Goal: Task Accomplishment & Management: Use online tool/utility

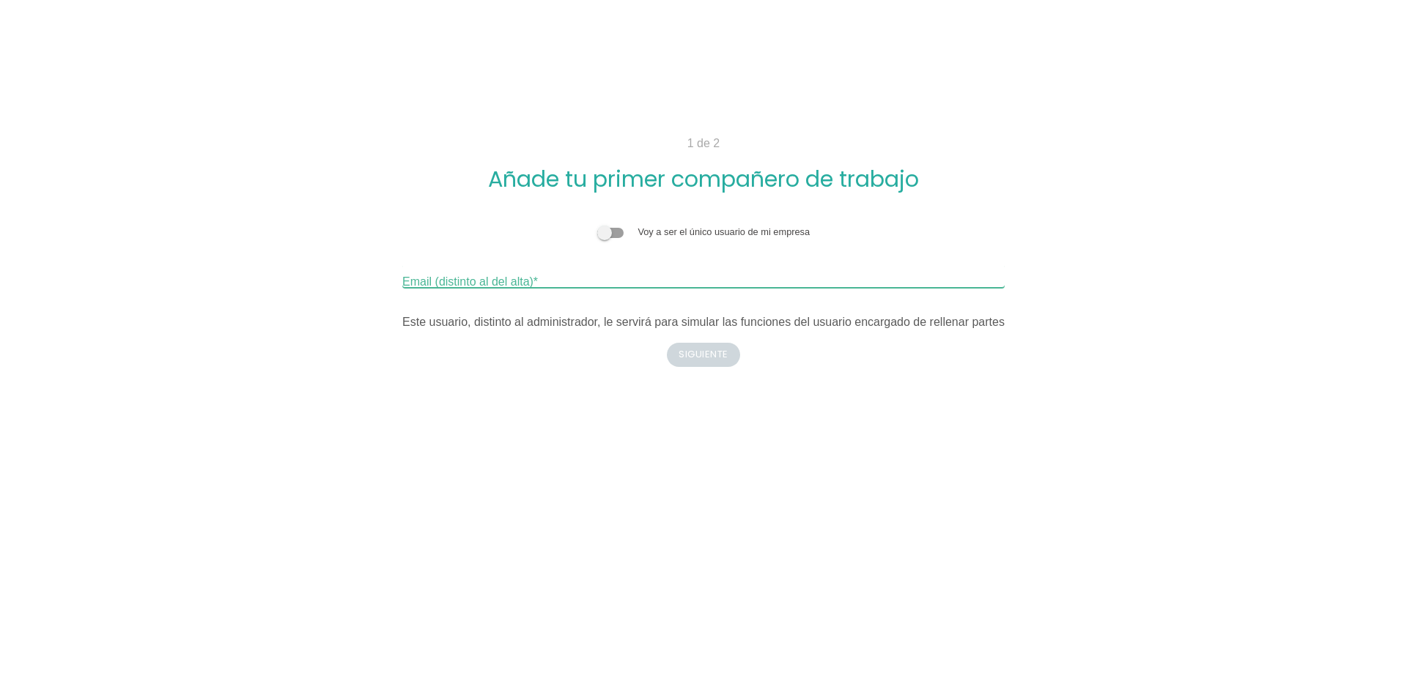
click at [541, 280] on input "Email (distinto al del alta)" at bounding box center [703, 275] width 602 height 23
type input "elegeren.deltralegal@gmail.com"
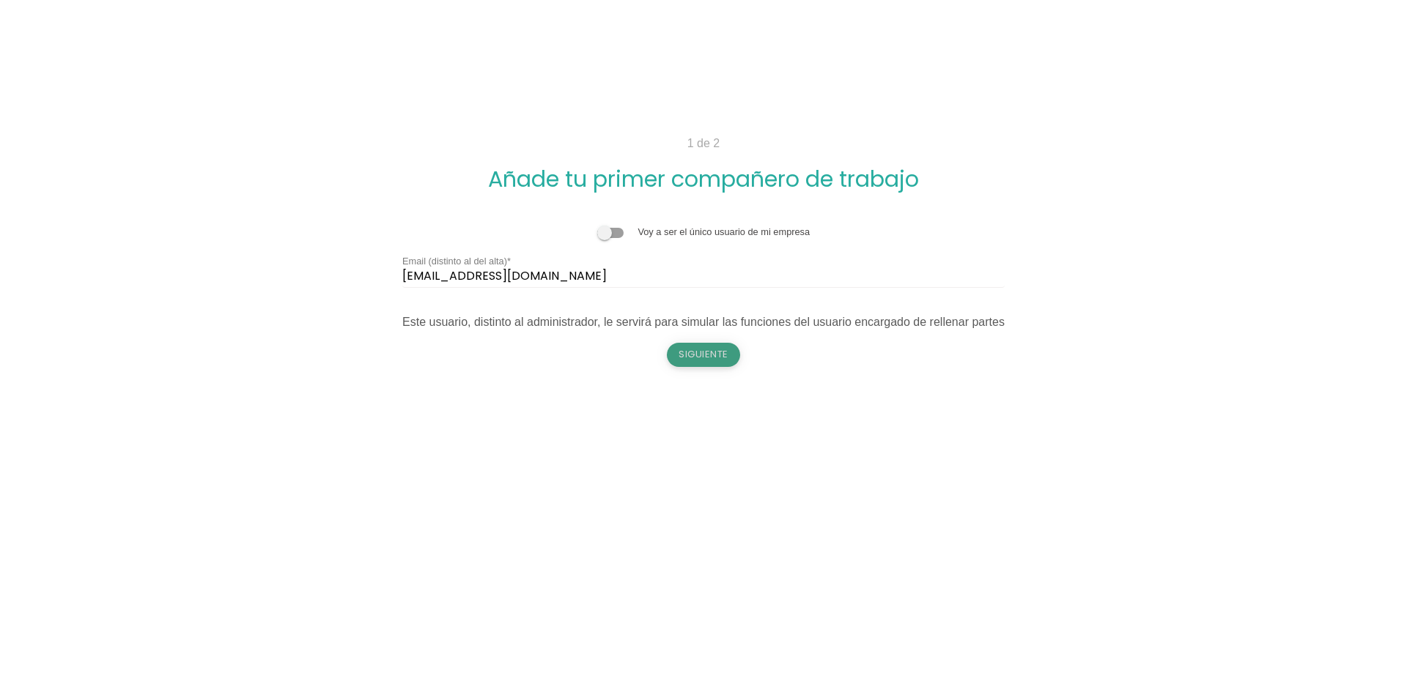
click at [716, 363] on button "Siguiente" at bounding box center [703, 354] width 73 height 23
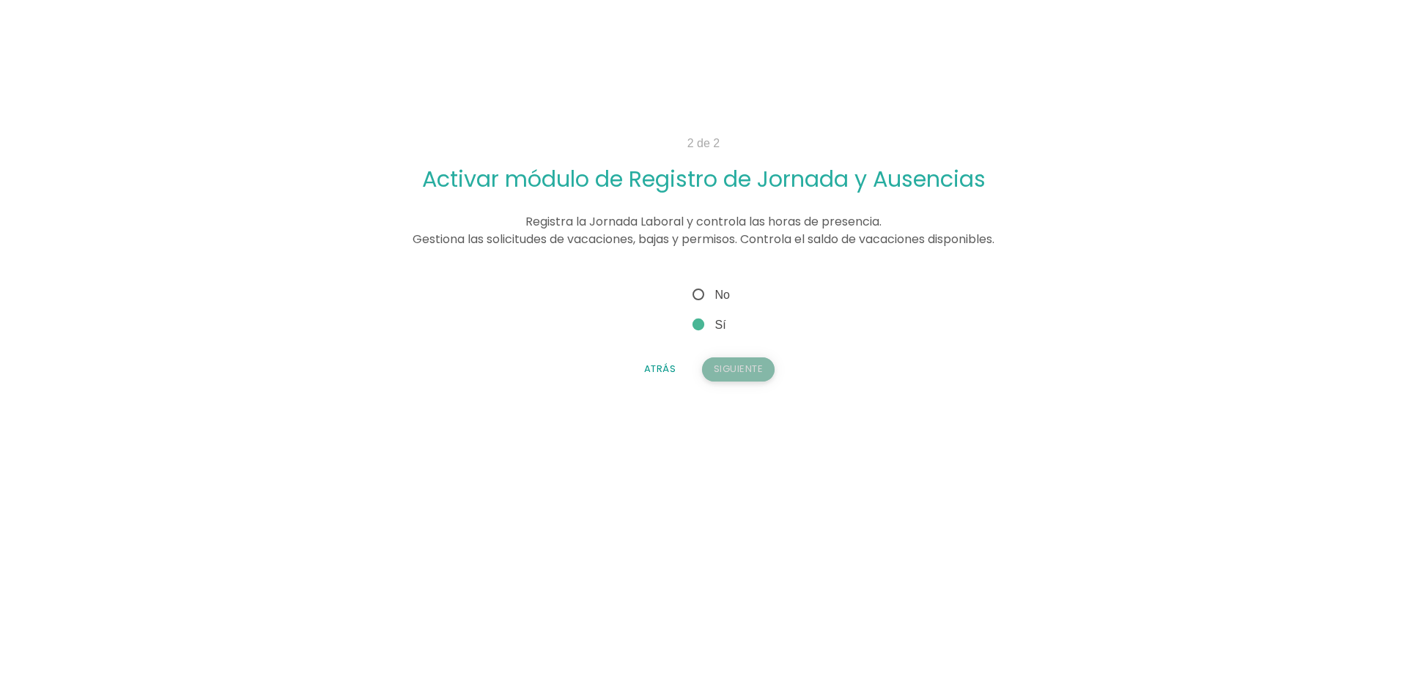
click at [738, 368] on button "Siguiente" at bounding box center [738, 368] width 73 height 23
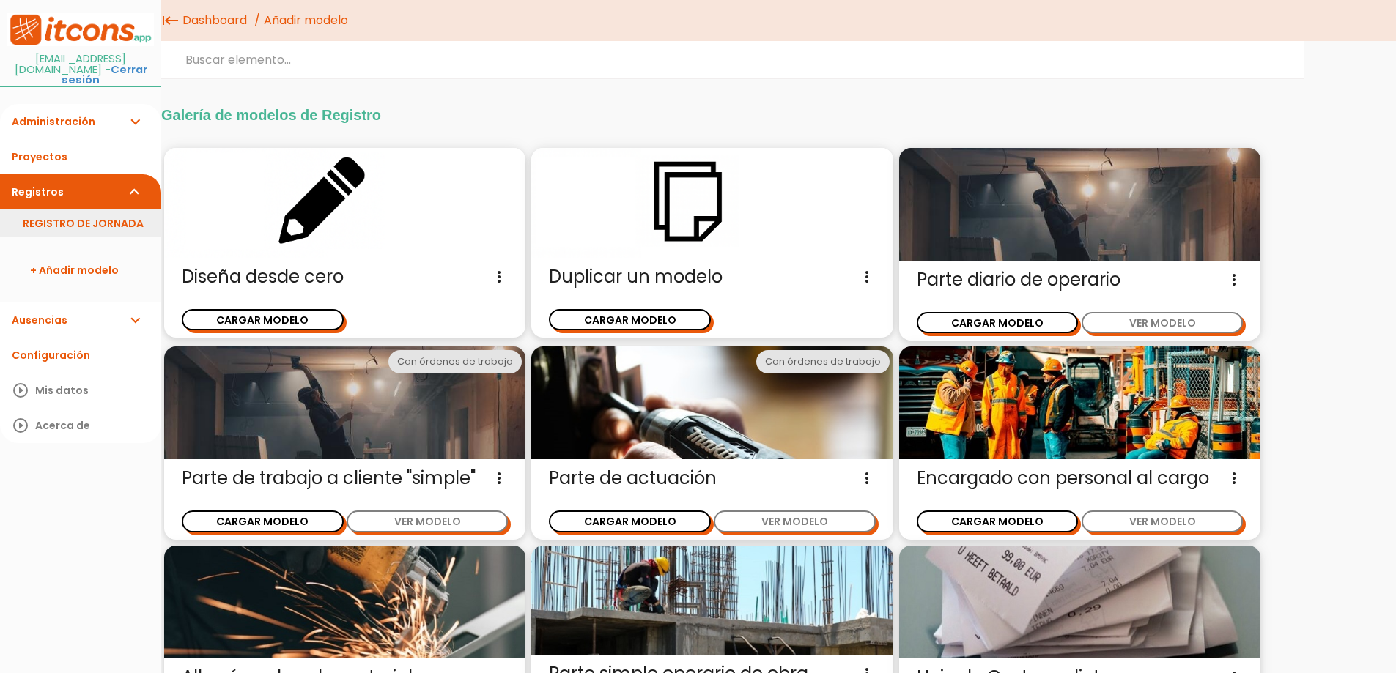
click at [66, 217] on link "REGISTRO DE JORNADA" at bounding box center [80, 224] width 161 height 28
click at [675, 234] on img at bounding box center [711, 203] width 361 height 110
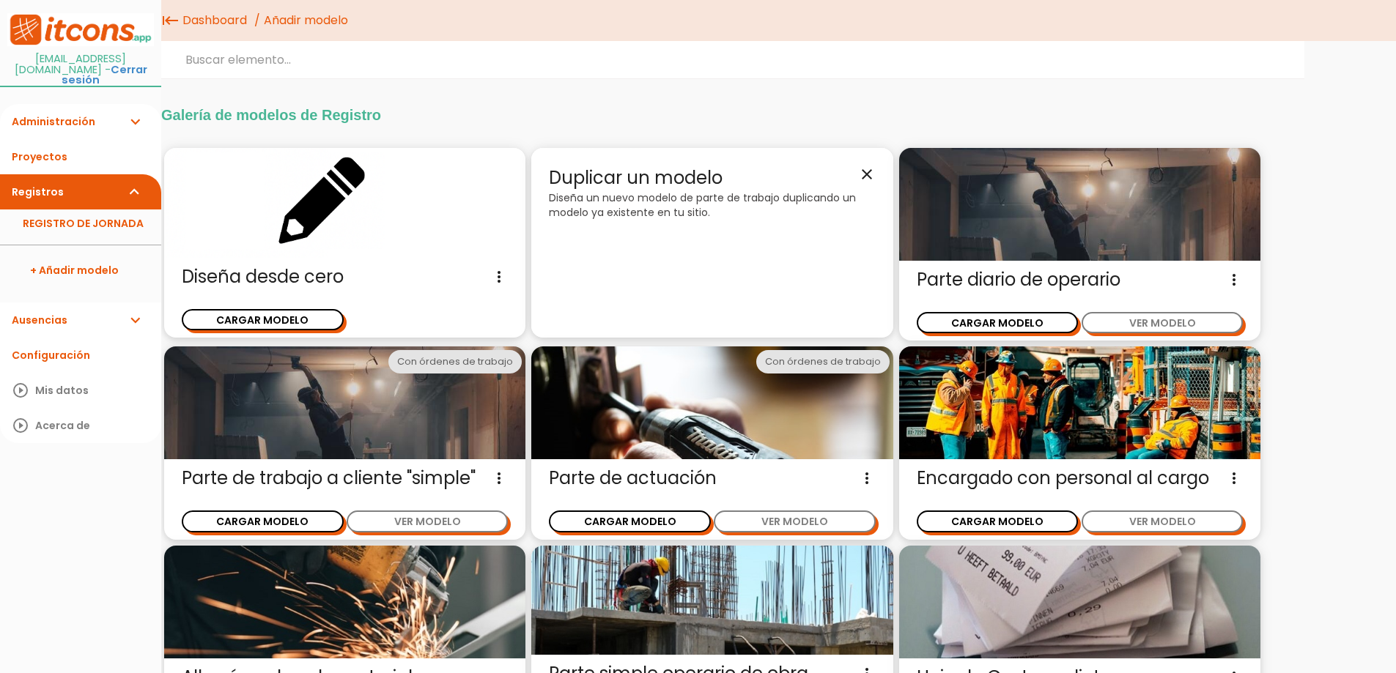
click at [642, 176] on span "Duplicar un modelo close" at bounding box center [712, 178] width 326 height 25
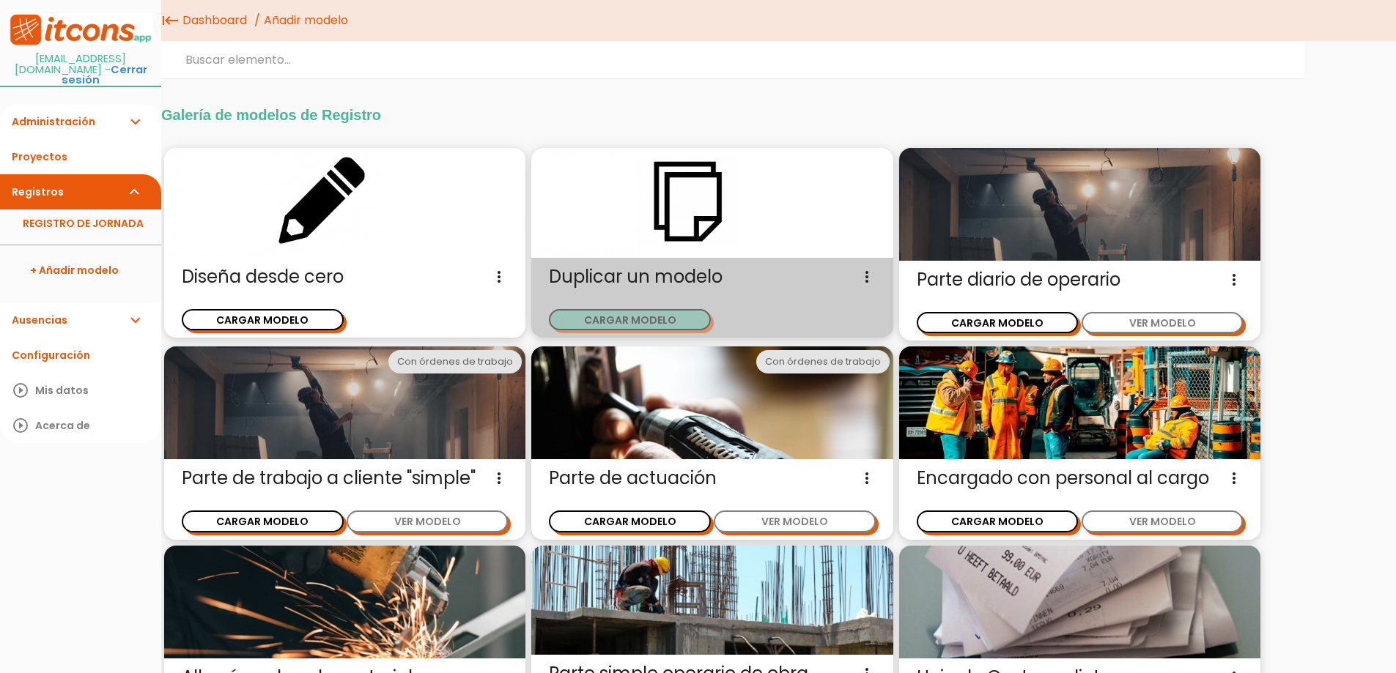
click at [615, 319] on button "CARGAR MODELO" at bounding box center [630, 319] width 162 height 21
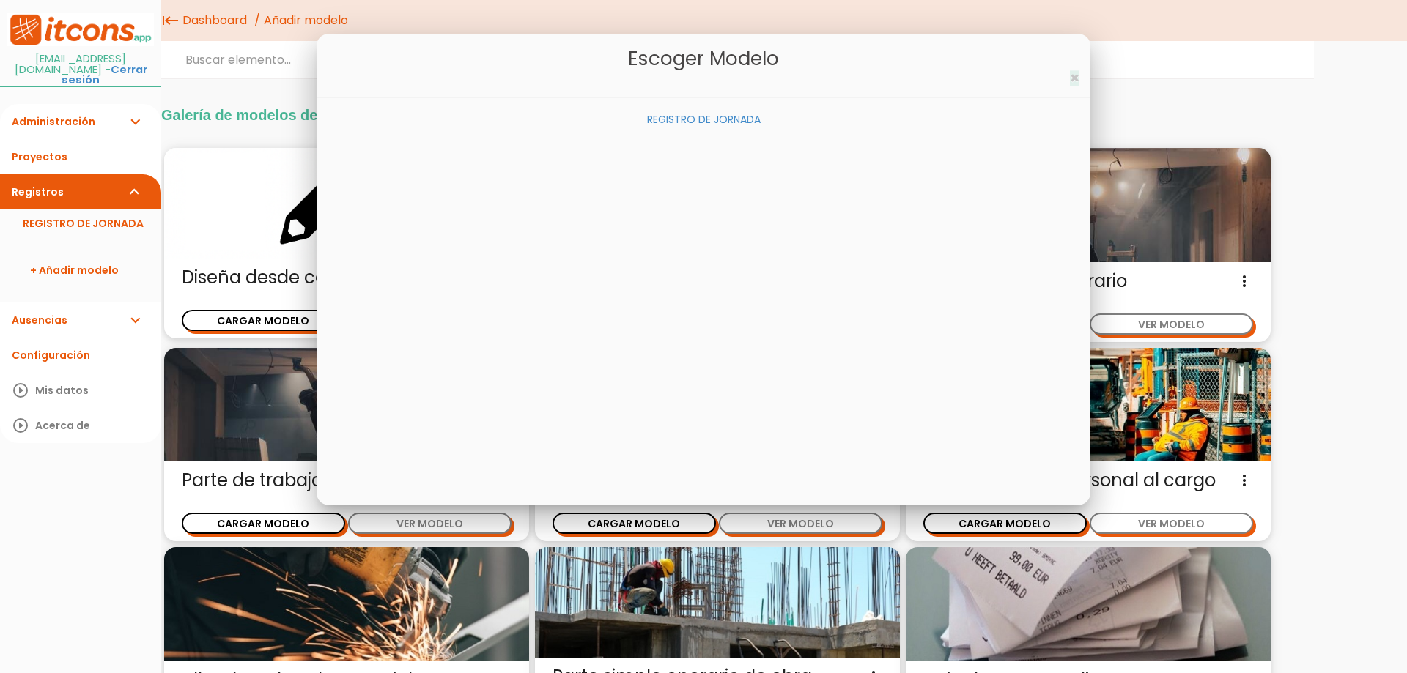
click at [1075, 80] on span "×" at bounding box center [1075, 77] width 10 height 21
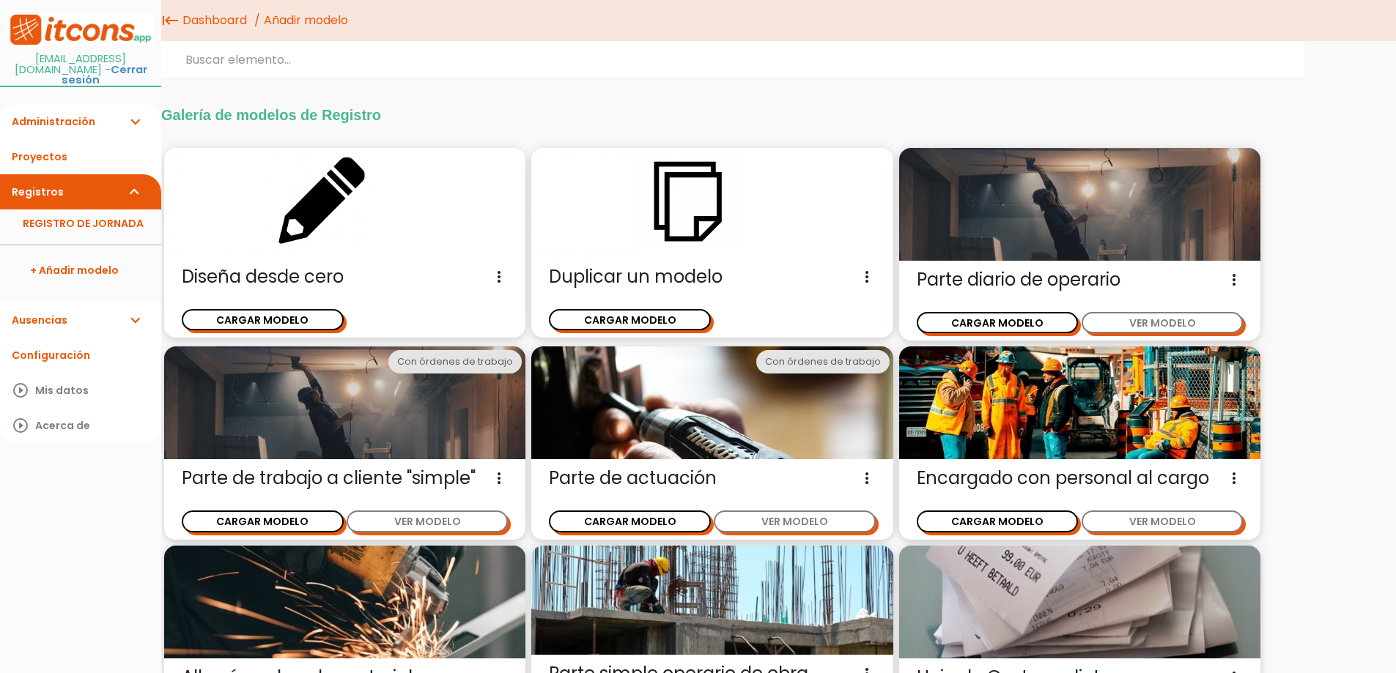
click at [48, 303] on link "Ausencias expand_more" at bounding box center [80, 320] width 161 height 35
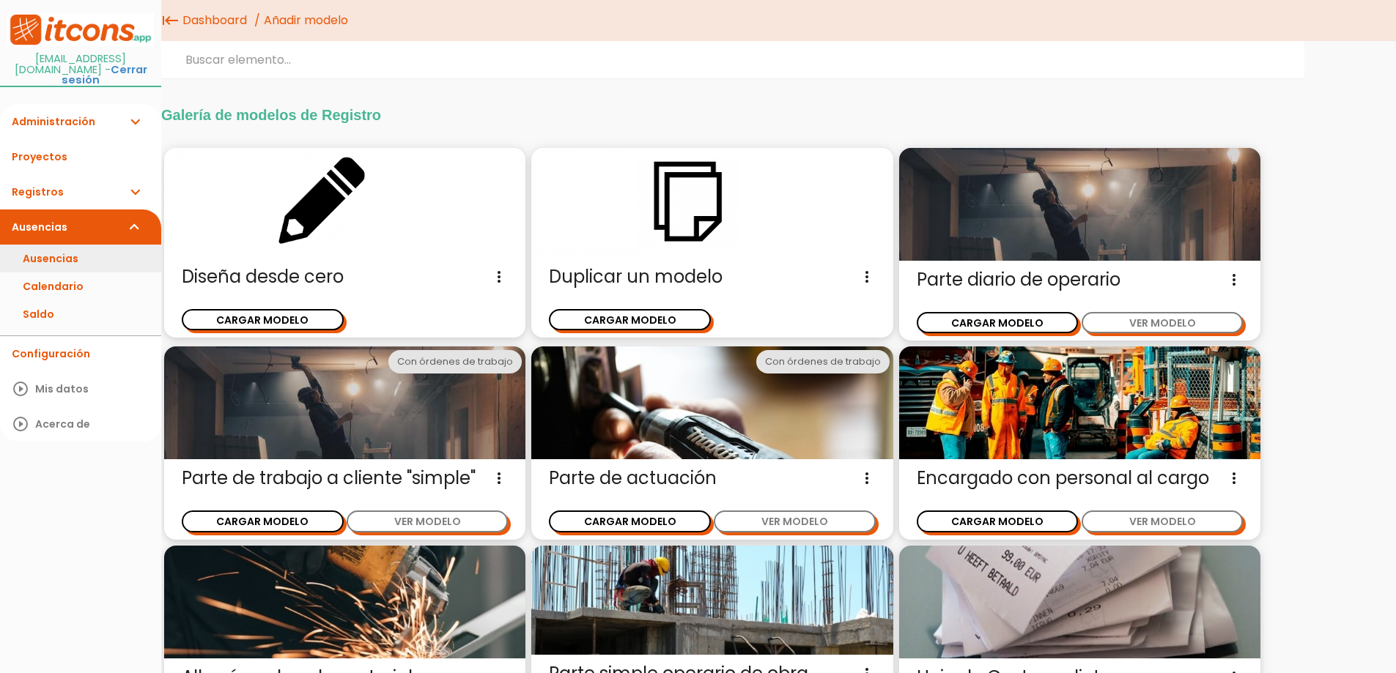
click at [47, 245] on link "Ausencias" at bounding box center [80, 259] width 161 height 28
